Goal: Task Accomplishment & Management: Manage account settings

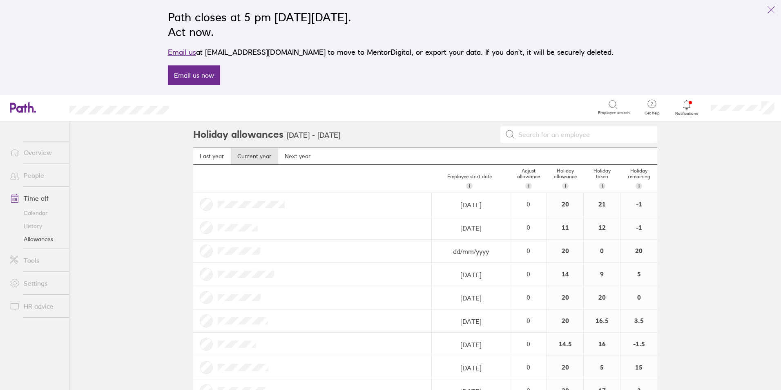
scroll to position [123, 0]
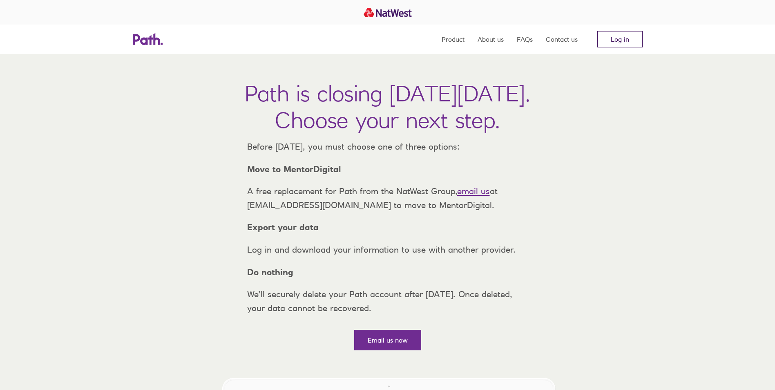
click at [623, 38] on link "Log in" at bounding box center [619, 39] width 45 height 16
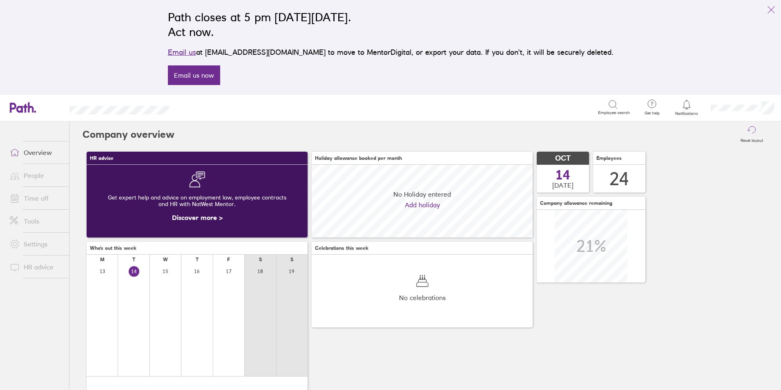
scroll to position [73, 221]
click at [682, 105] on icon at bounding box center [687, 105] width 10 height 10
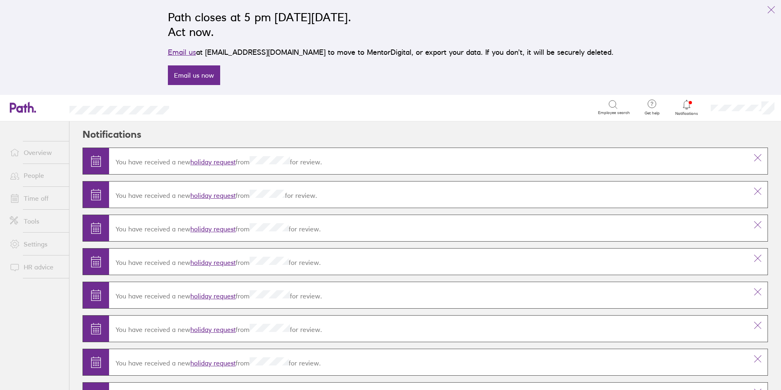
click at [41, 203] on link "Time off" at bounding box center [36, 198] width 66 height 16
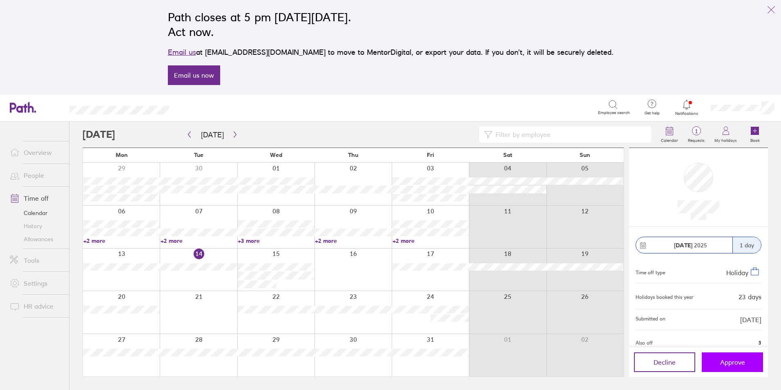
click at [728, 366] on button "Approve" at bounding box center [732, 362] width 61 height 20
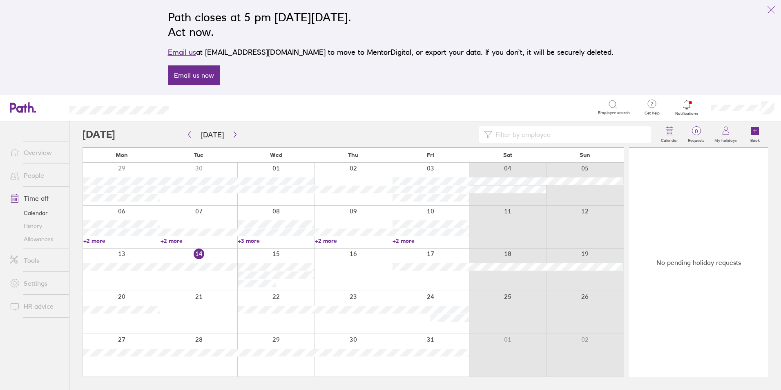
click at [46, 239] on link "Allowances" at bounding box center [36, 239] width 66 height 13
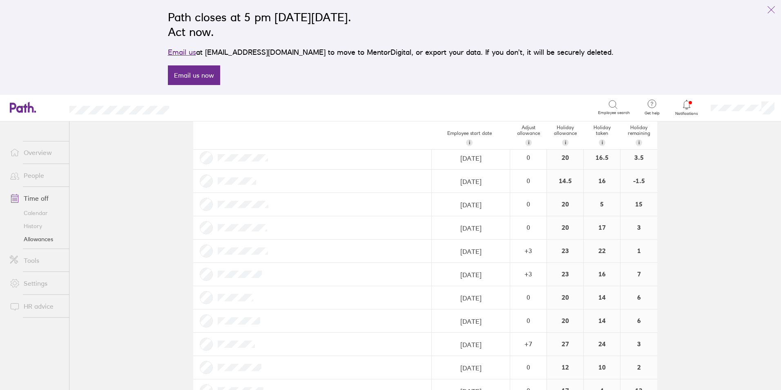
scroll to position [163, 0]
